Goal: Check status: Check status

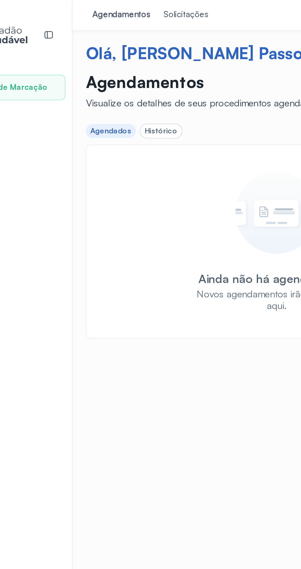
click at [142, 12] on link "Solicitações" at bounding box center [138, 8] width 32 height 17
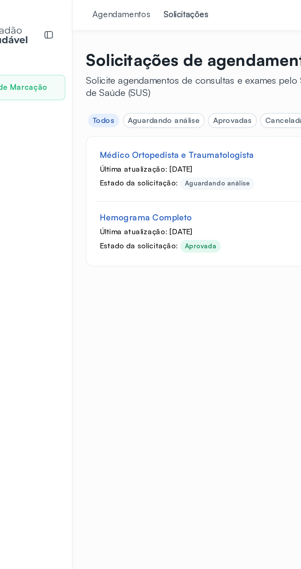
click at [163, 95] on div "Última atualização: [DATE]" at bounding box center [164, 93] width 148 height 5
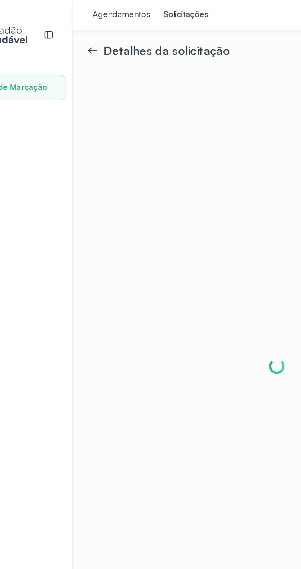
click at [111, 11] on div "Agendamentos" at bounding box center [102, 8] width 32 height 6
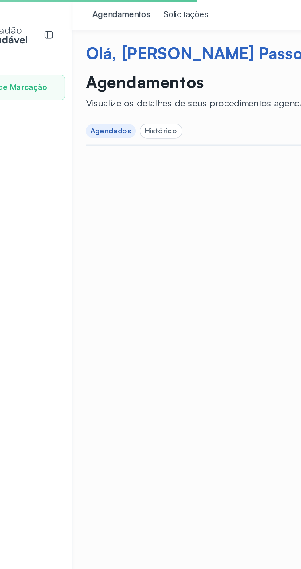
click at [140, 9] on div "Solicitações" at bounding box center [137, 8] width 25 height 6
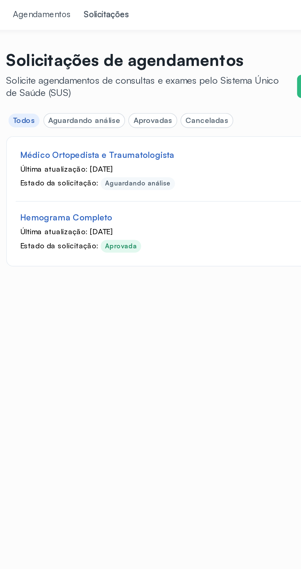
click at [187, 67] on div "Canceladas" at bounding box center [194, 66] width 24 height 5
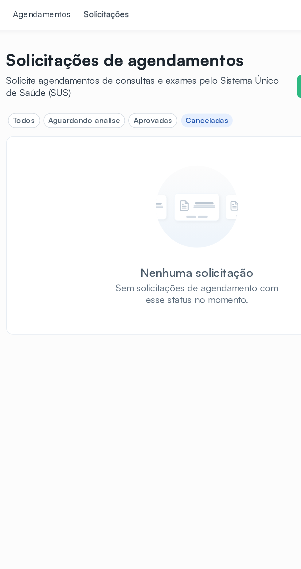
click at [159, 64] on div "Aprovadas" at bounding box center [163, 66] width 21 height 5
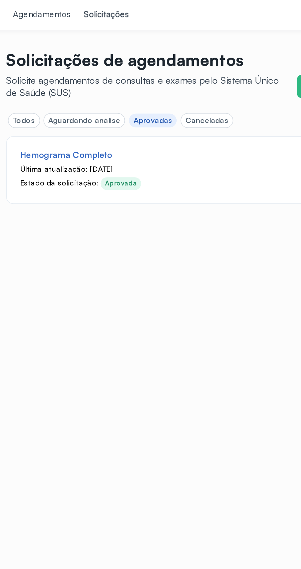
click at [128, 64] on div "Aguardando análise" at bounding box center [126, 66] width 40 height 5
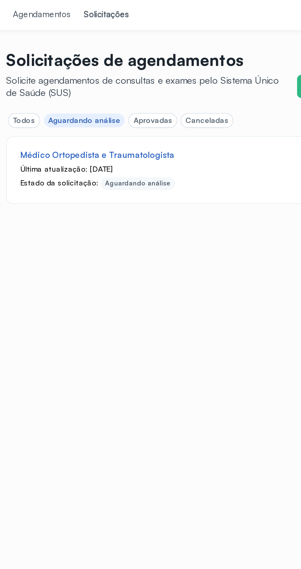
click at [156, 67] on div "Aprovadas" at bounding box center [163, 66] width 21 height 5
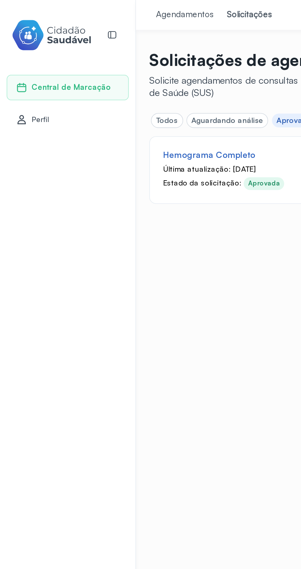
click at [27, 51] on div "Central de Marcação" at bounding box center [35, 48] width 52 height 6
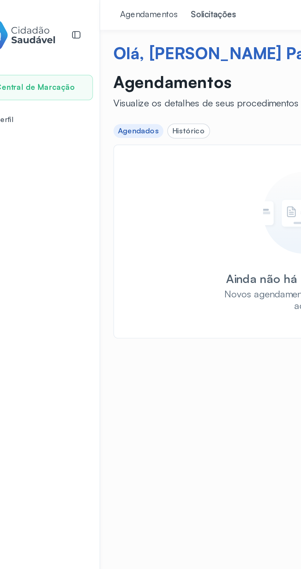
click at [104, 12] on link "Agendamentos" at bounding box center [101, 8] width 39 height 17
